Goal: Task Accomplishment & Management: Complete application form

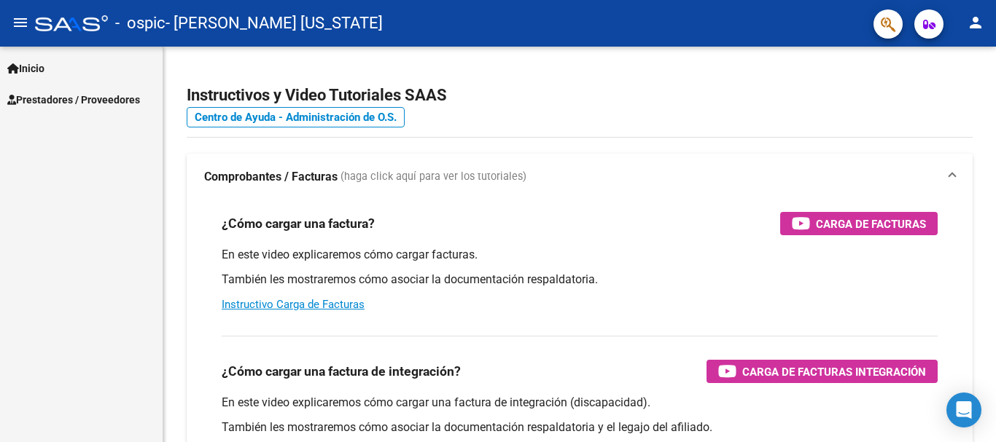
scroll to position [64, 0]
click at [61, 97] on span "Prestadores / Proveedores" at bounding box center [73, 100] width 133 height 16
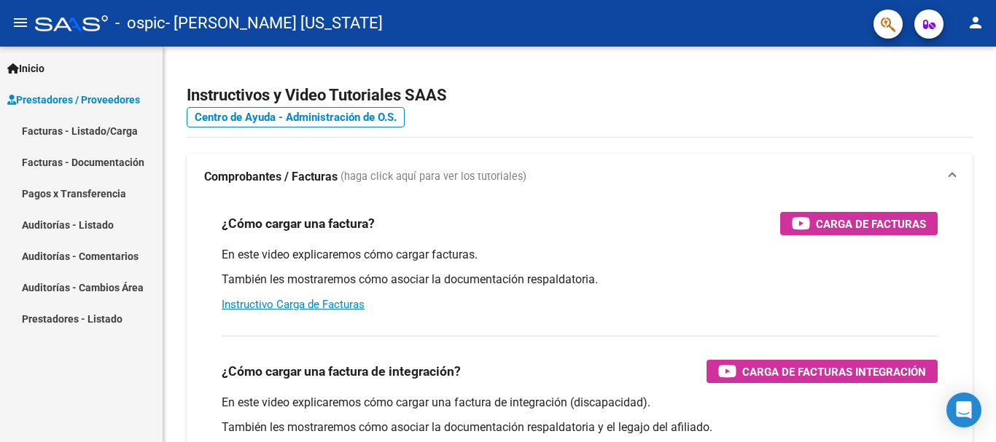
click at [80, 131] on link "Facturas - Listado/Carga" at bounding box center [81, 130] width 163 height 31
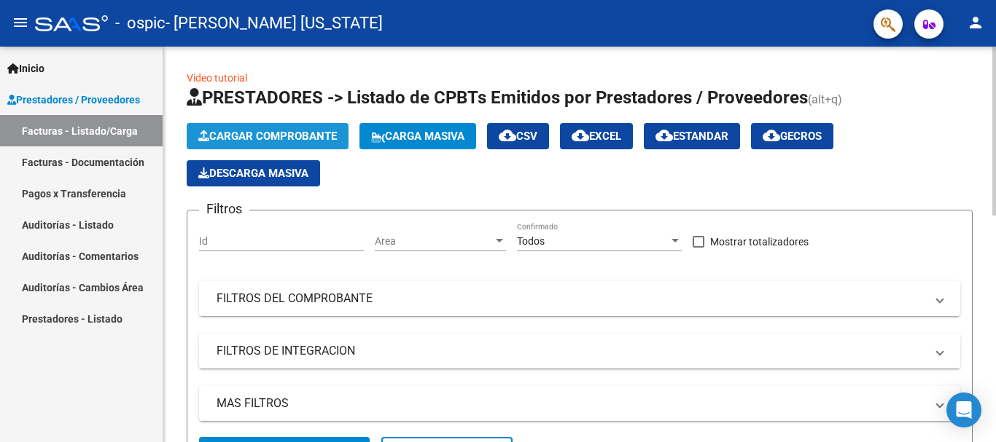
click at [281, 130] on span "Cargar Comprobante" at bounding box center [267, 136] width 139 height 13
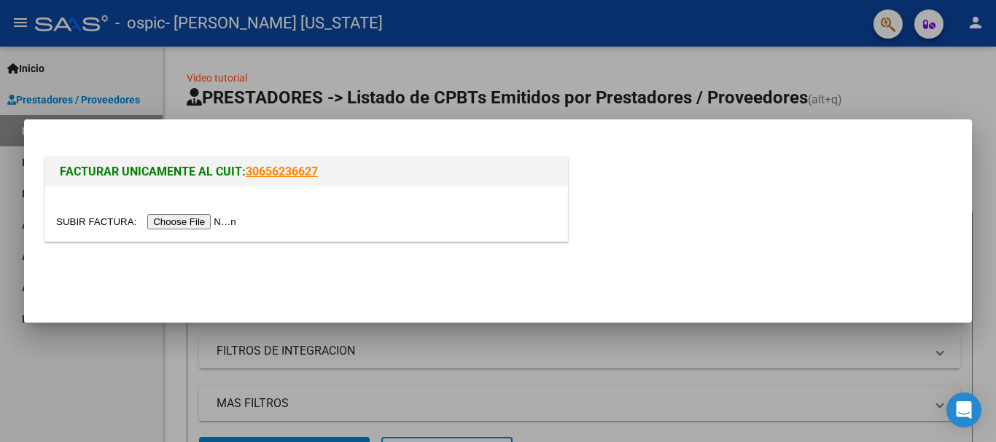
click at [233, 219] on input "file" at bounding box center [148, 221] width 184 height 15
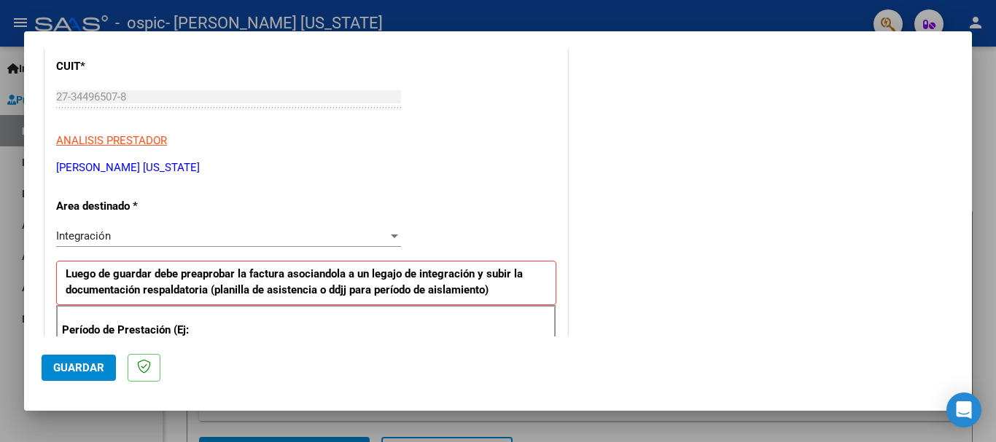
scroll to position [316, 0]
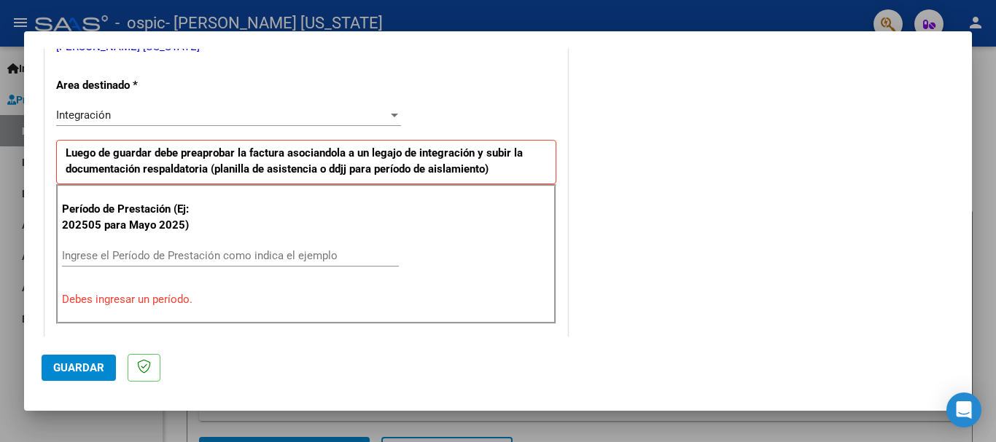
click at [259, 249] on input "Ingrese el Período de Prestación como indica el ejemplo" at bounding box center [230, 255] width 337 height 13
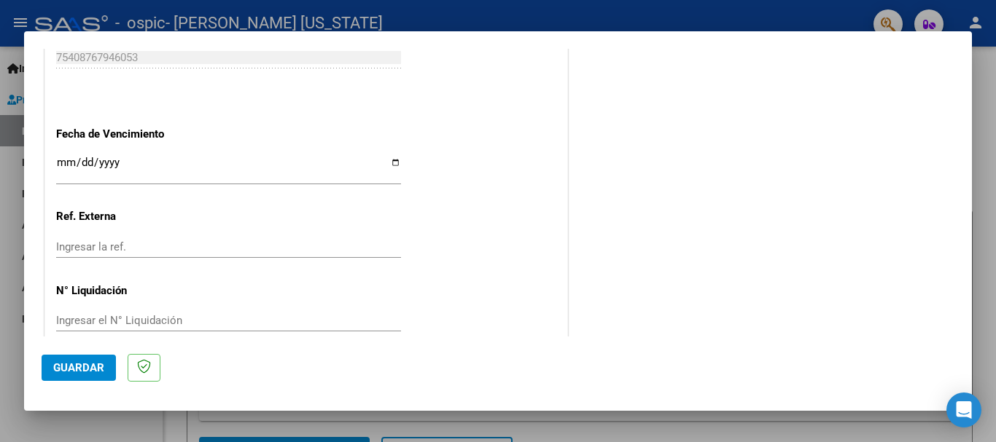
scroll to position [995, 0]
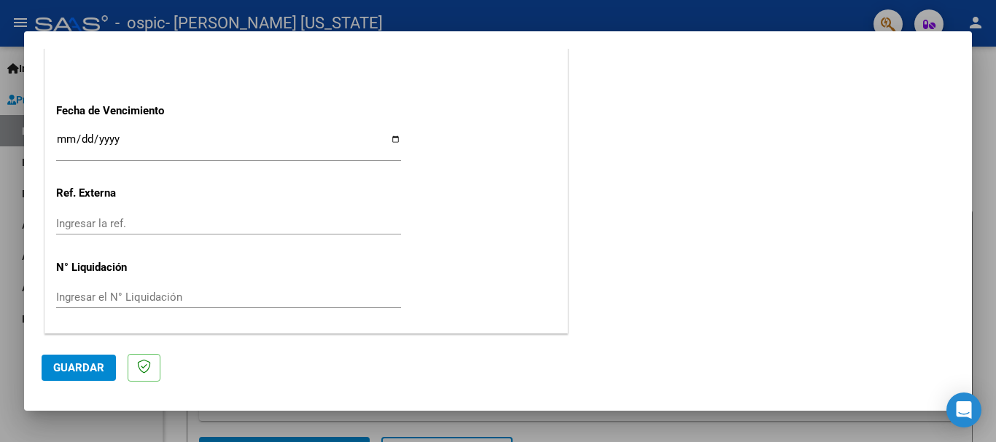
type input "202509"
click at [92, 366] on span "Guardar" at bounding box center [78, 368] width 51 height 13
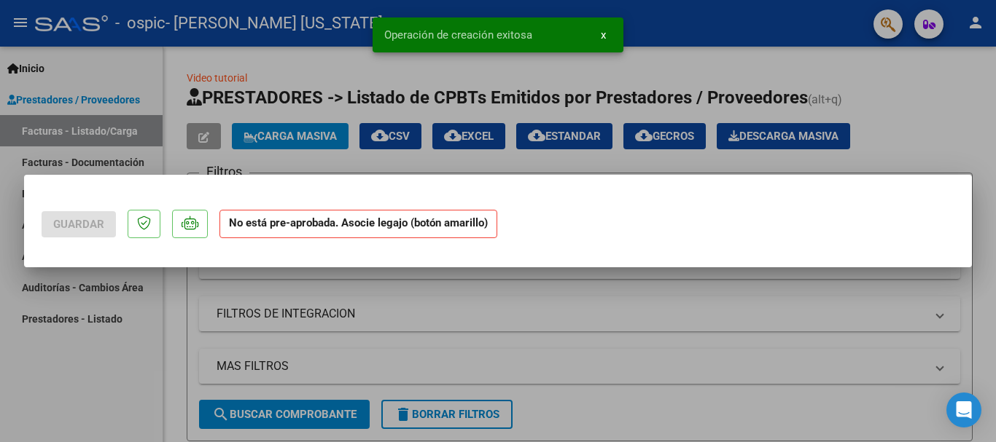
scroll to position [0, 0]
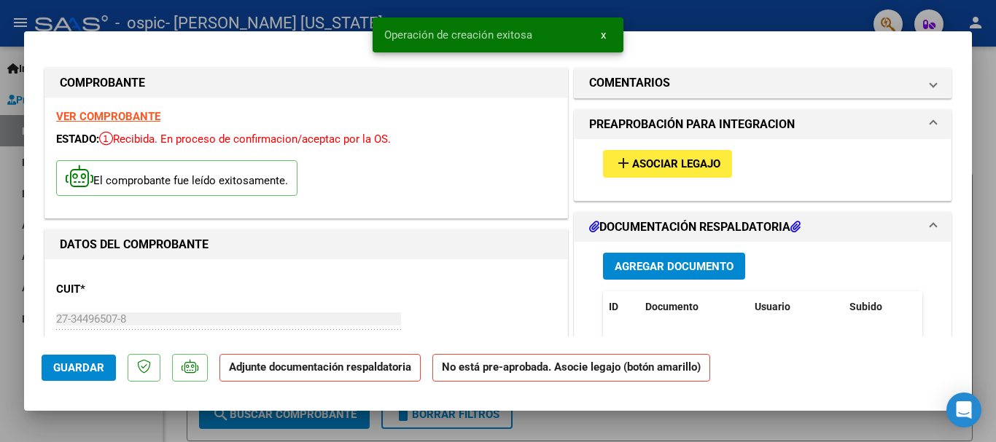
click at [665, 166] on span "Asociar Legajo" at bounding box center [676, 164] width 88 height 13
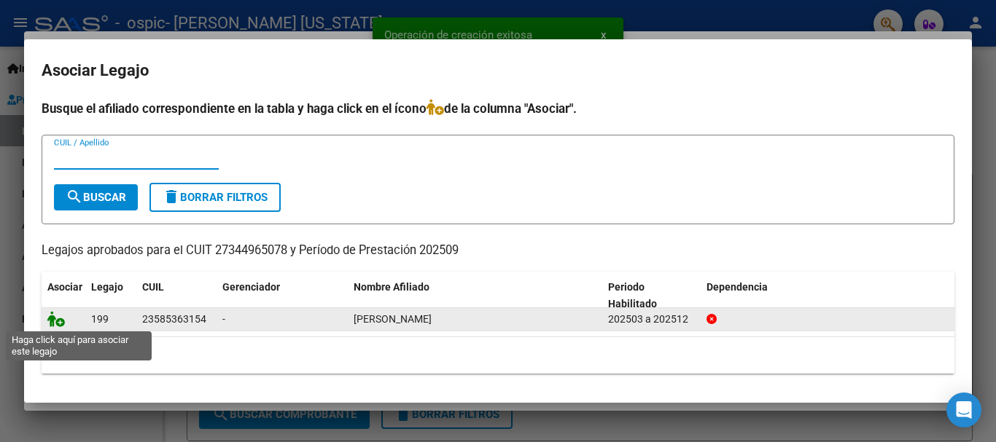
click at [55, 318] on icon at bounding box center [55, 319] width 17 height 16
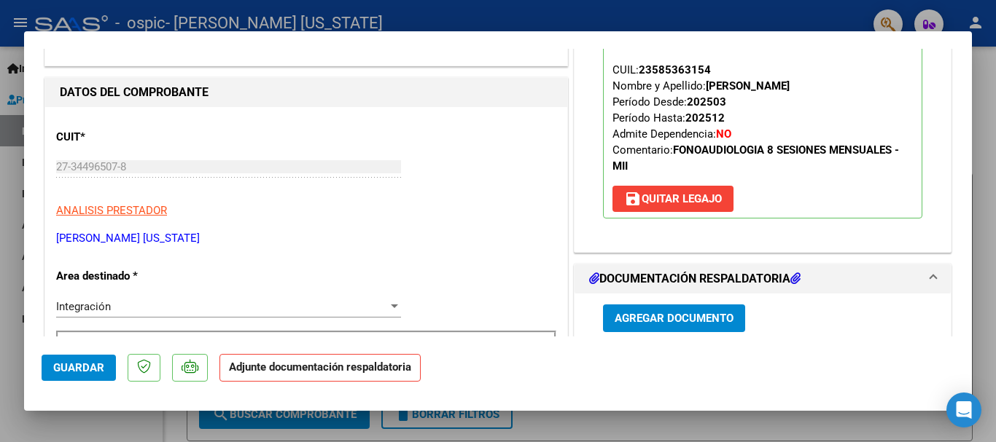
scroll to position [170, 0]
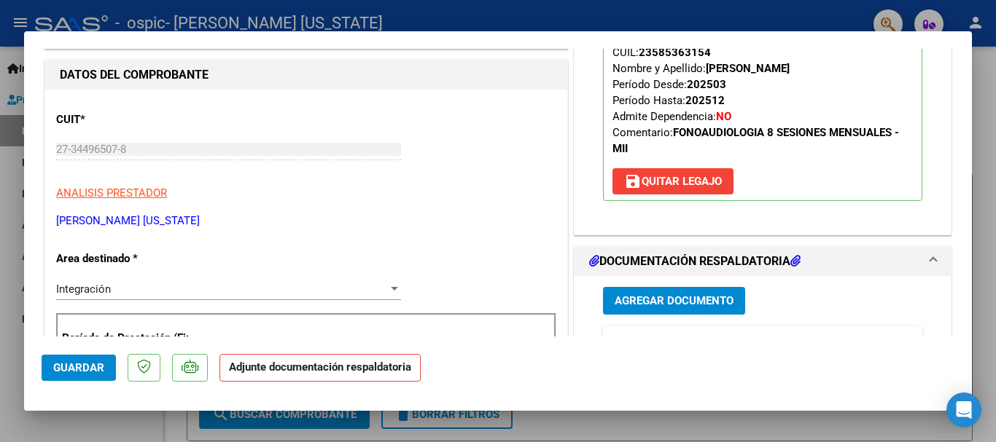
click at [711, 298] on span "Agregar Documento" at bounding box center [674, 301] width 119 height 13
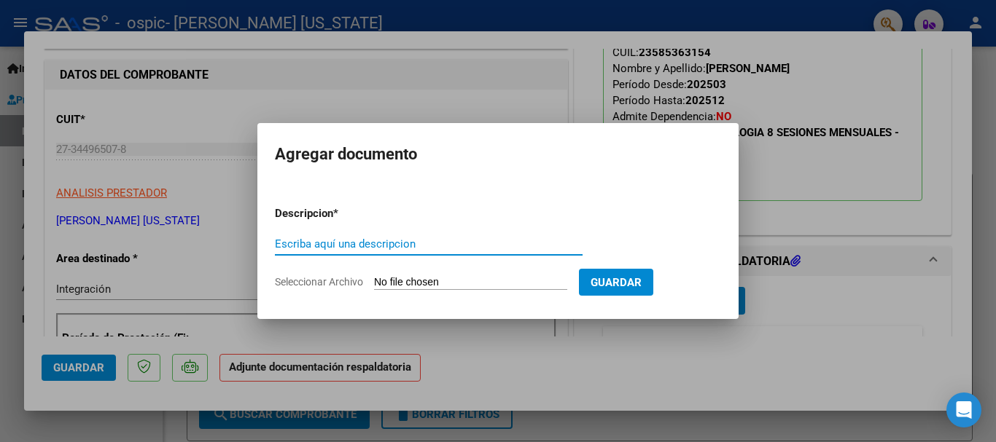
click at [403, 250] on input "Escriba aquí una descripcion" at bounding box center [429, 244] width 308 height 13
click at [413, 273] on form "Descripcion * Escriba aquí una descripcion Seleccionar Archivo Guardar" at bounding box center [498, 248] width 446 height 106
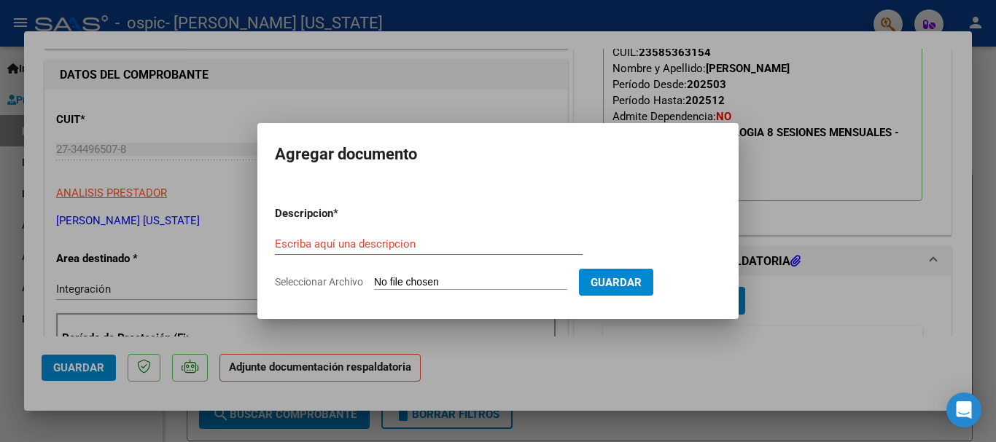
click at [403, 245] on input "Escriba aquí una descripcion" at bounding box center [429, 244] width 308 height 13
click at [425, 284] on input "Seleccionar Archivo" at bounding box center [470, 283] width 193 height 14
type input "C:\fakepath\Asistencia [PERSON_NAME].pdf"
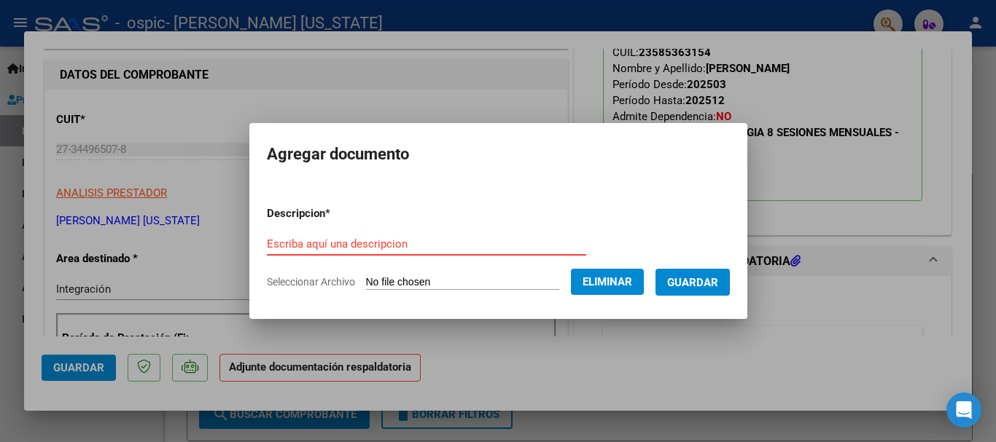
click at [433, 249] on input "Escriba aquí una descripcion" at bounding box center [426, 244] width 319 height 13
type input "a"
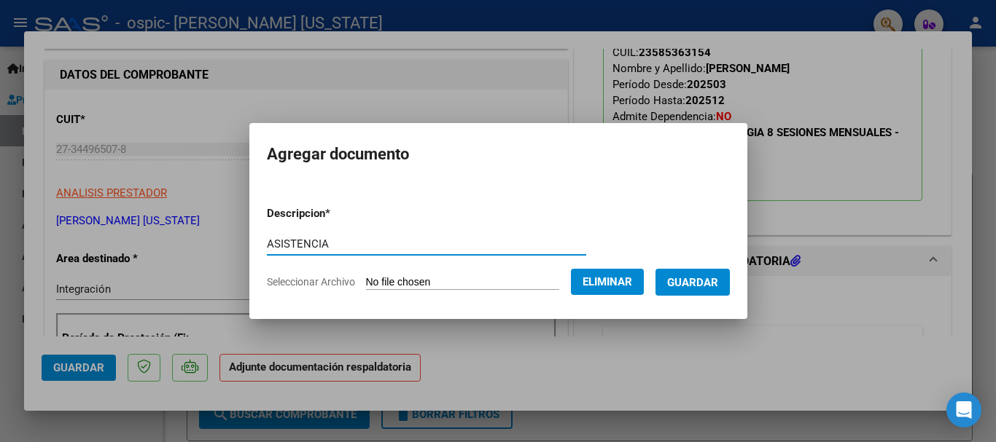
type input "ASISTENCIA"
click at [692, 280] on span "Guardar" at bounding box center [692, 282] width 51 height 13
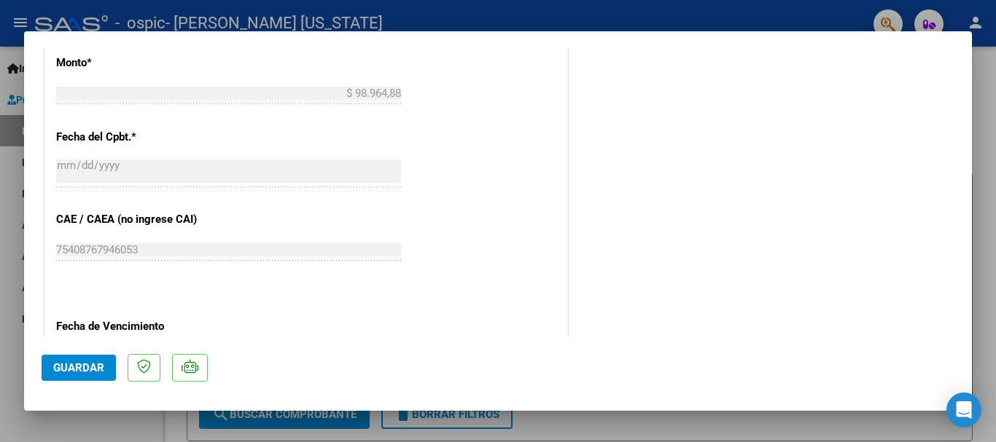
scroll to position [826, 0]
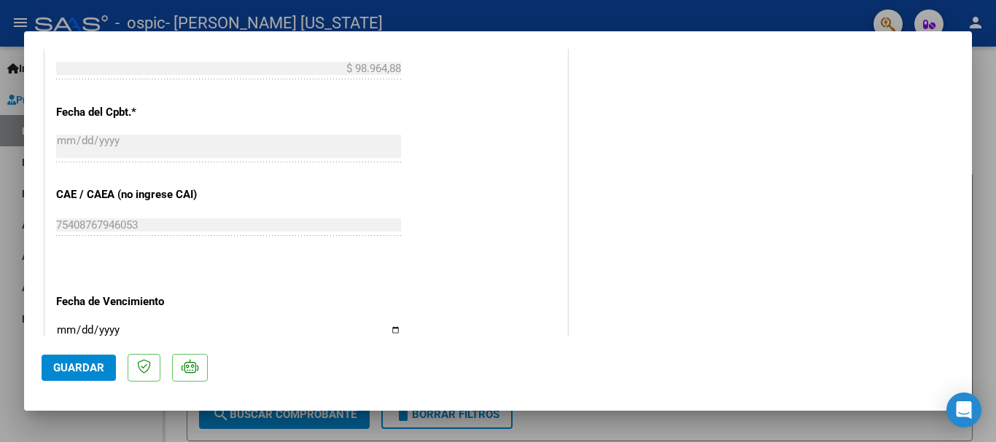
click at [79, 371] on span "Guardar" at bounding box center [78, 368] width 51 height 13
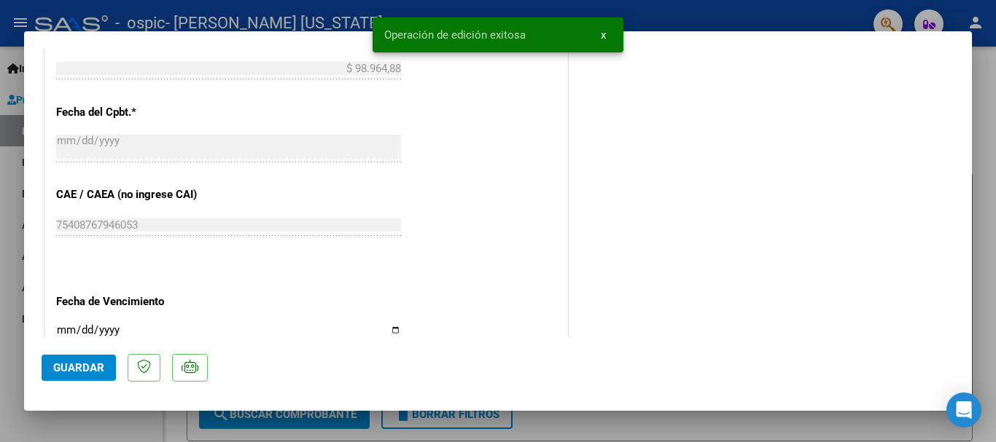
click at [983, 126] on div at bounding box center [498, 221] width 996 height 442
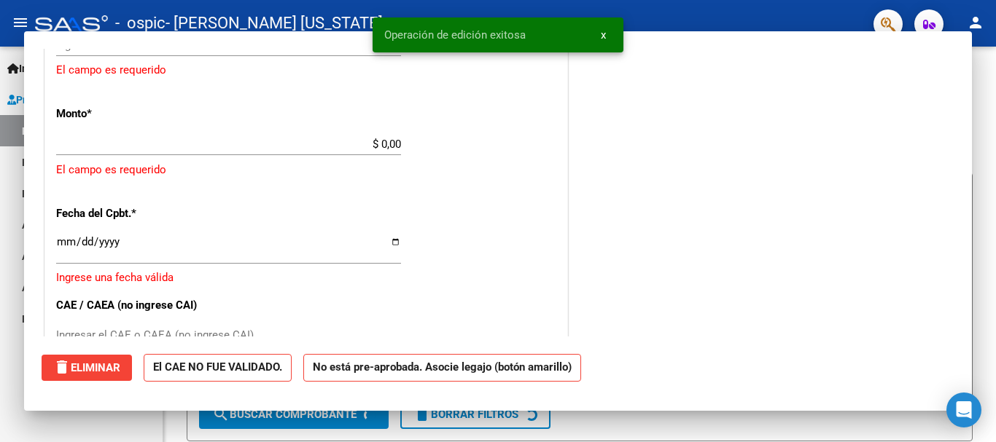
scroll to position [0, 0]
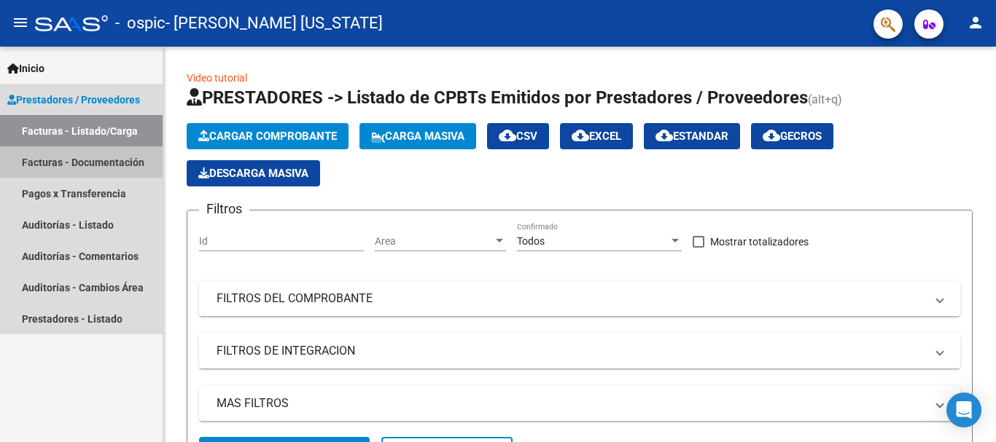
click at [91, 166] on link "Facturas - Documentación" at bounding box center [81, 162] width 163 height 31
